Goal: Task Accomplishment & Management: Manage account settings

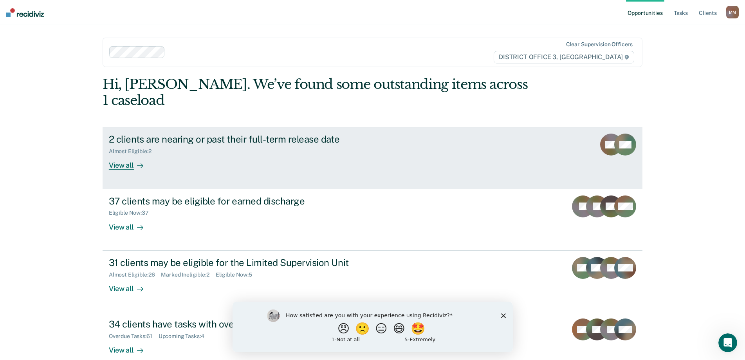
click at [121, 155] on div "View all" at bounding box center [131, 162] width 44 height 15
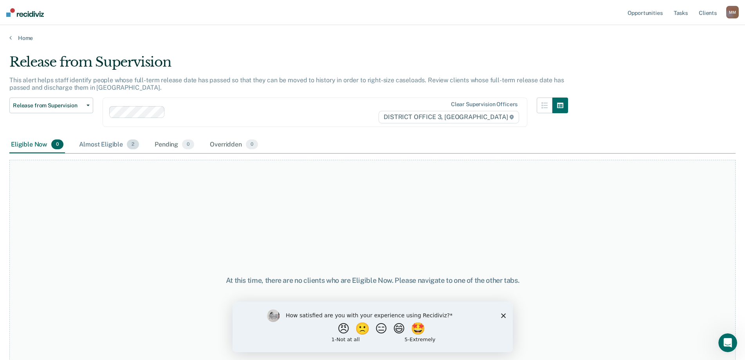
click at [109, 143] on div "Almost Eligible 2" at bounding box center [109, 144] width 63 height 17
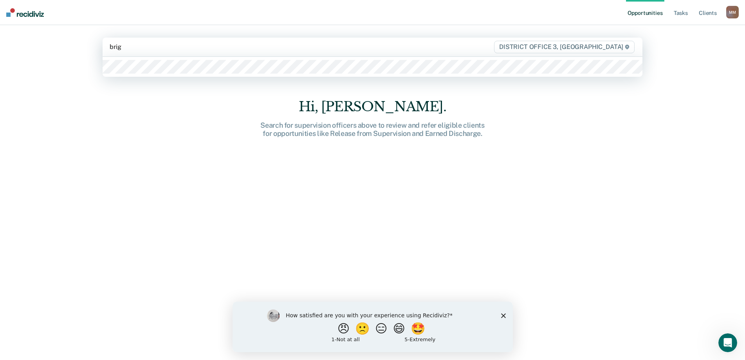
type input "brigl"
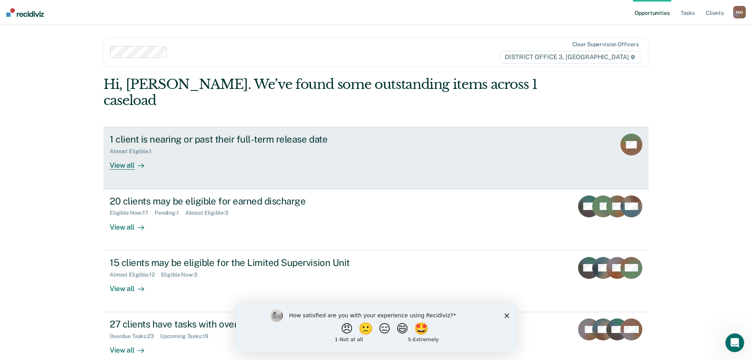
click at [126, 155] on div "View all" at bounding box center [132, 162] width 44 height 15
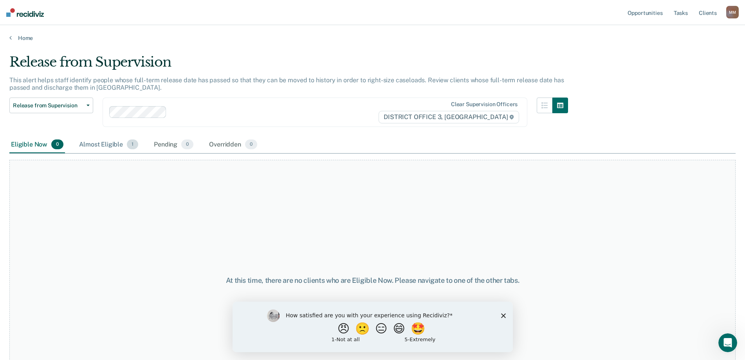
click at [113, 141] on div "Almost Eligible 1" at bounding box center [109, 144] width 62 height 17
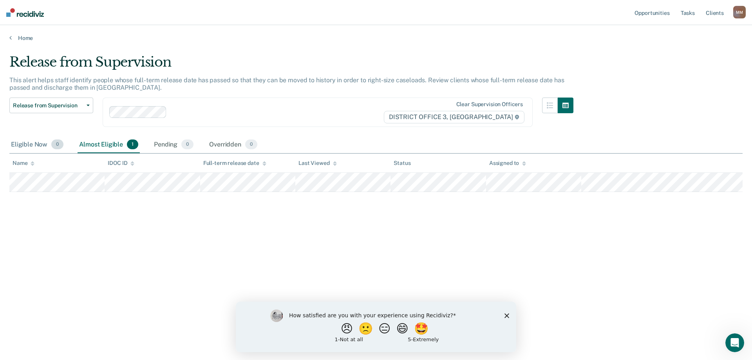
click at [22, 146] on div "Eligible Now 0" at bounding box center [37, 144] width 56 height 17
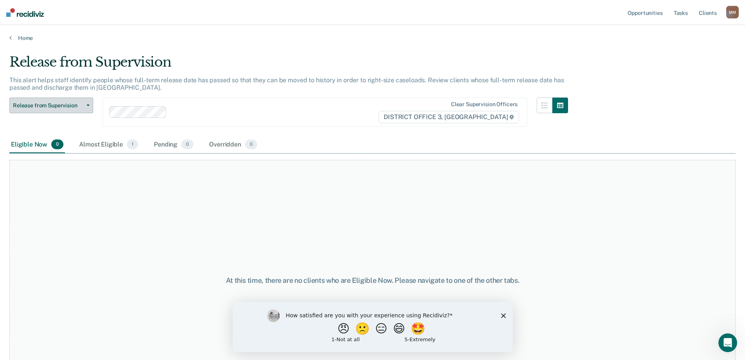
click at [37, 106] on span "Release from Supervision" at bounding box center [48, 105] width 70 height 7
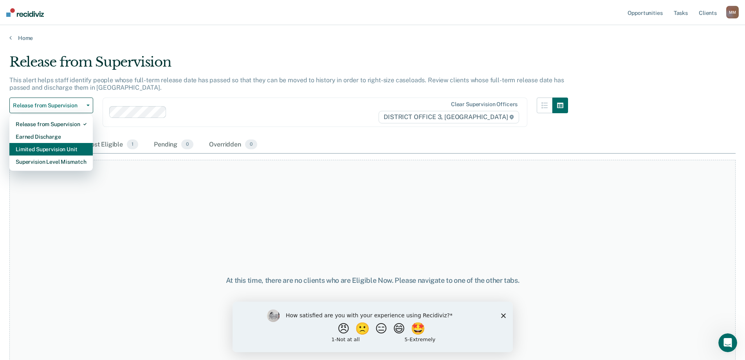
click at [44, 150] on div "Limited Supervision Unit" at bounding box center [51, 149] width 71 height 13
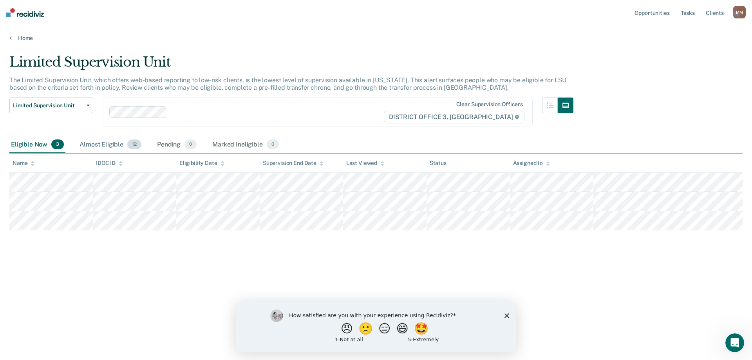
click at [91, 149] on div "Almost Eligible 12" at bounding box center [110, 144] width 65 height 17
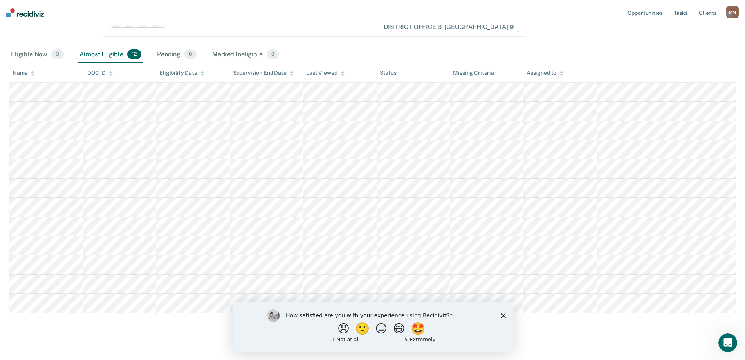
scroll to position [99, 0]
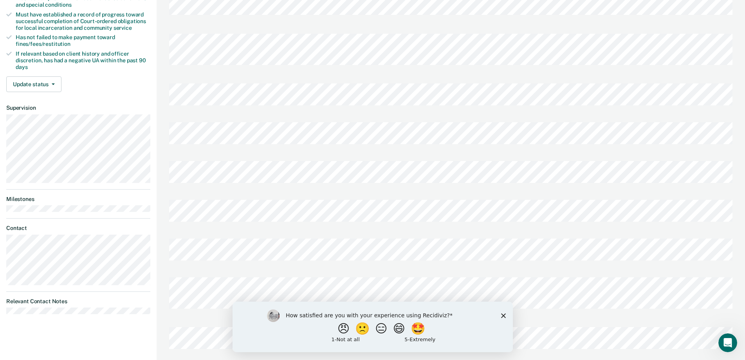
scroll to position [196, 0]
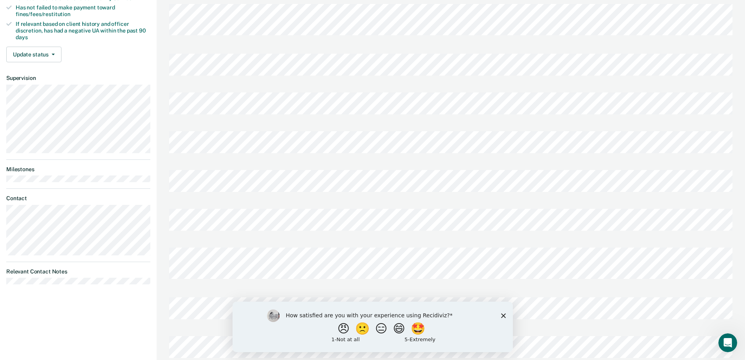
click at [503, 313] on icon "Close survey" at bounding box center [503, 315] width 5 height 5
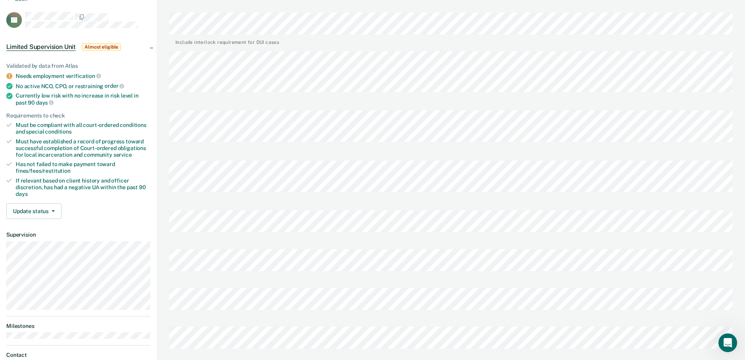
scroll to position [0, 0]
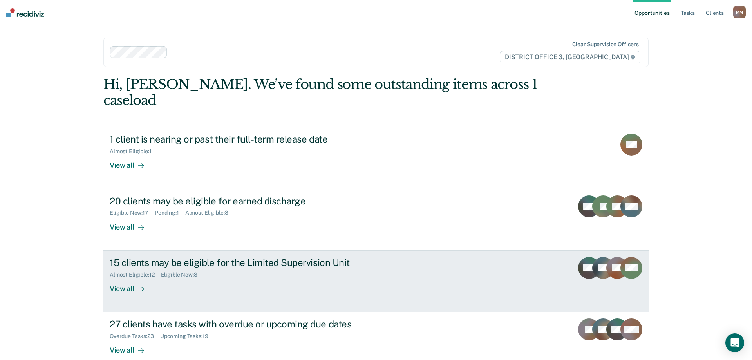
click at [124, 278] on div "View all" at bounding box center [132, 285] width 44 height 15
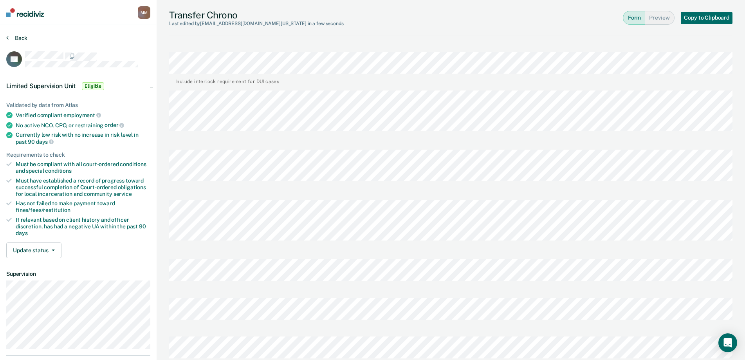
click at [18, 40] on button "Back" at bounding box center [16, 37] width 21 height 7
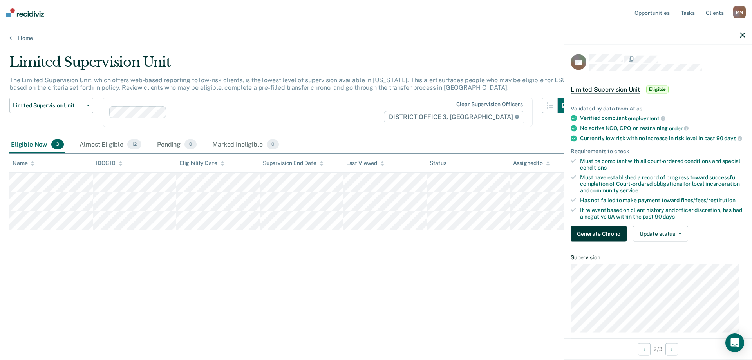
click at [614, 242] on button "Generate Chrono" at bounding box center [598, 234] width 56 height 16
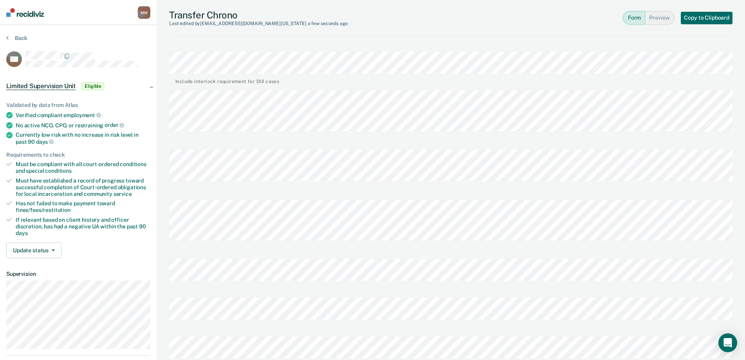
click at [151, 283] on section "Back EM Limited Supervision Unit Eligible Validated by data from Atlas Verified…" at bounding box center [78, 264] width 157 height 479
click at [16, 38] on button "Back" at bounding box center [16, 37] width 21 height 7
click at [28, 252] on button "Update status" at bounding box center [33, 250] width 55 height 16
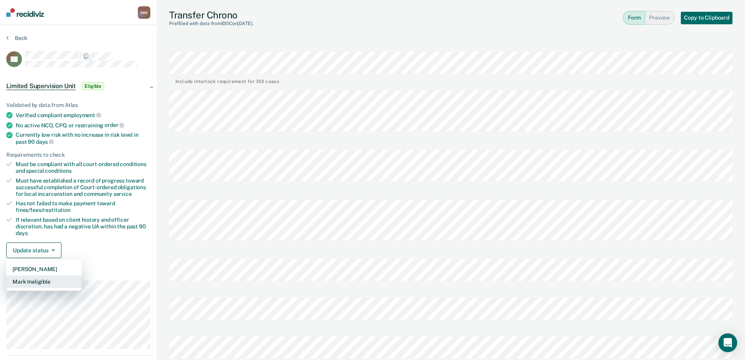
click at [20, 279] on button "Mark Ineligible" at bounding box center [44, 281] width 76 height 13
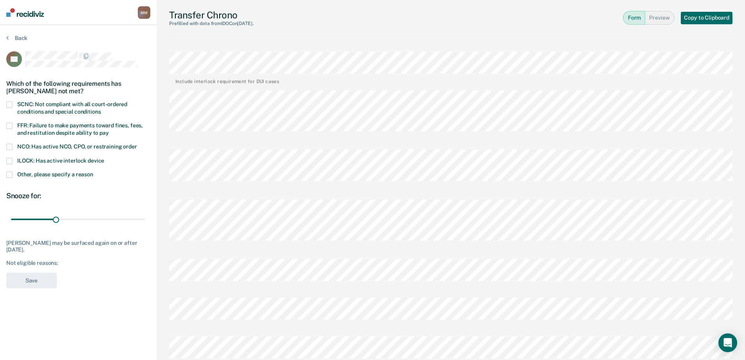
click at [9, 175] on span at bounding box center [9, 174] width 6 height 6
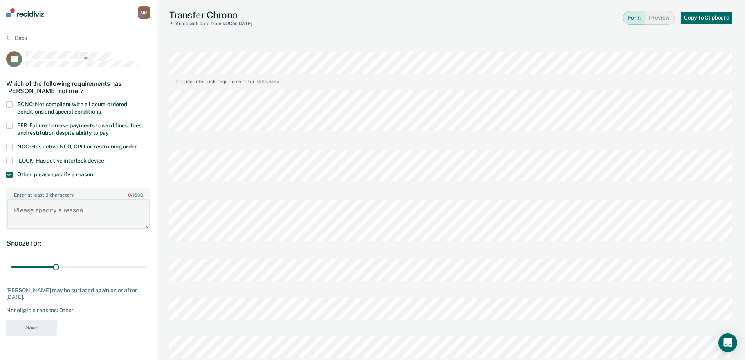
click at [67, 212] on textarea "Enter at least 3 characters 0 / 1600" at bounding box center [78, 213] width 142 height 29
type textarea "P"
type textarea "Pending violation"
click at [20, 325] on button "Save" at bounding box center [31, 327] width 50 height 16
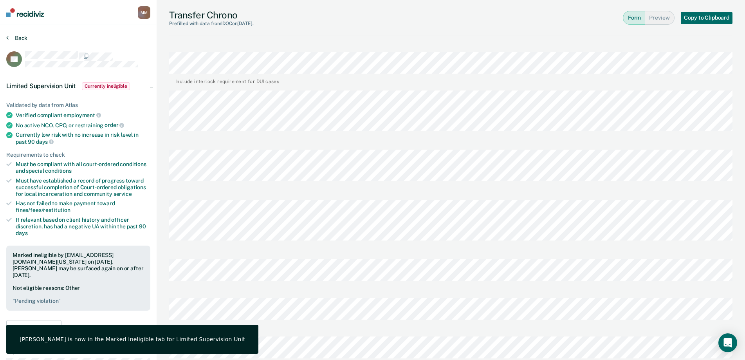
click at [14, 37] on button "Back" at bounding box center [16, 37] width 21 height 7
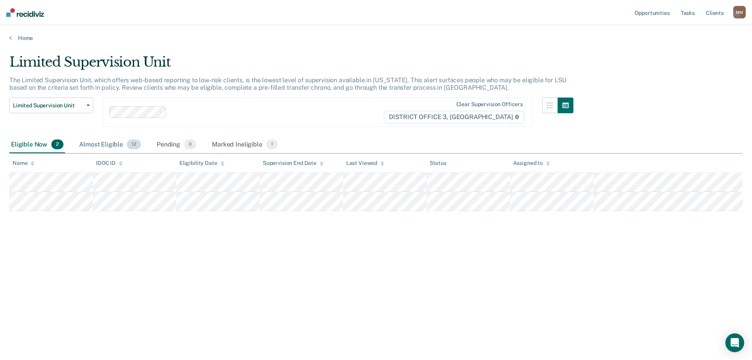
click at [117, 146] on div "Almost Eligible 12" at bounding box center [110, 144] width 65 height 17
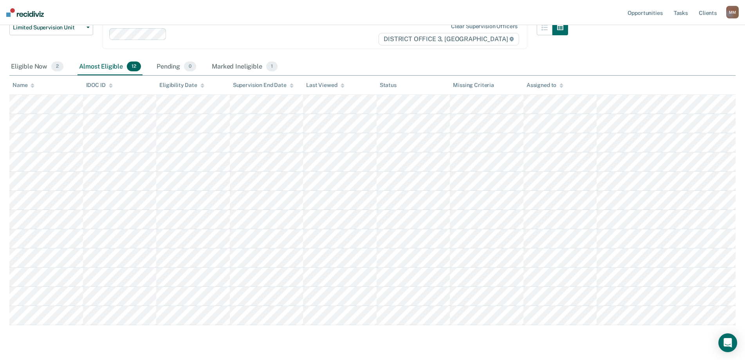
scroll to position [78, 0]
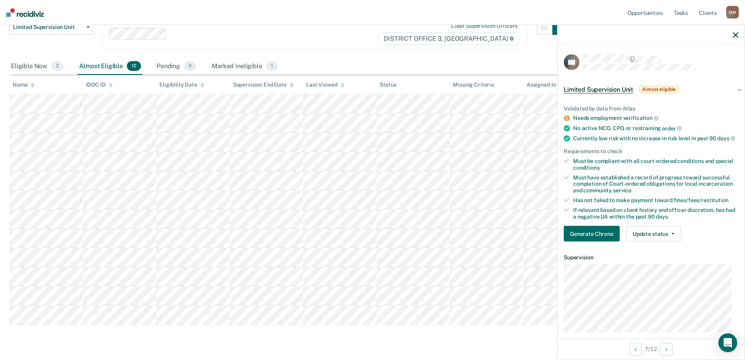
click at [735, 34] on icon "button" at bounding box center [735, 34] width 5 height 5
